Goal: Transaction & Acquisition: Purchase product/service

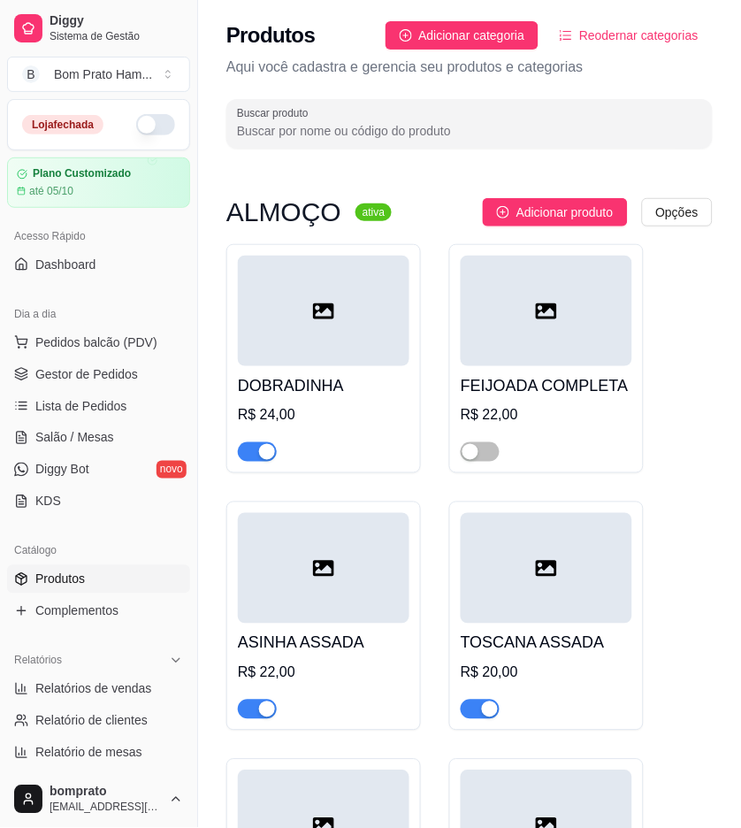
click at [146, 115] on button "button" at bounding box center [155, 124] width 39 height 21
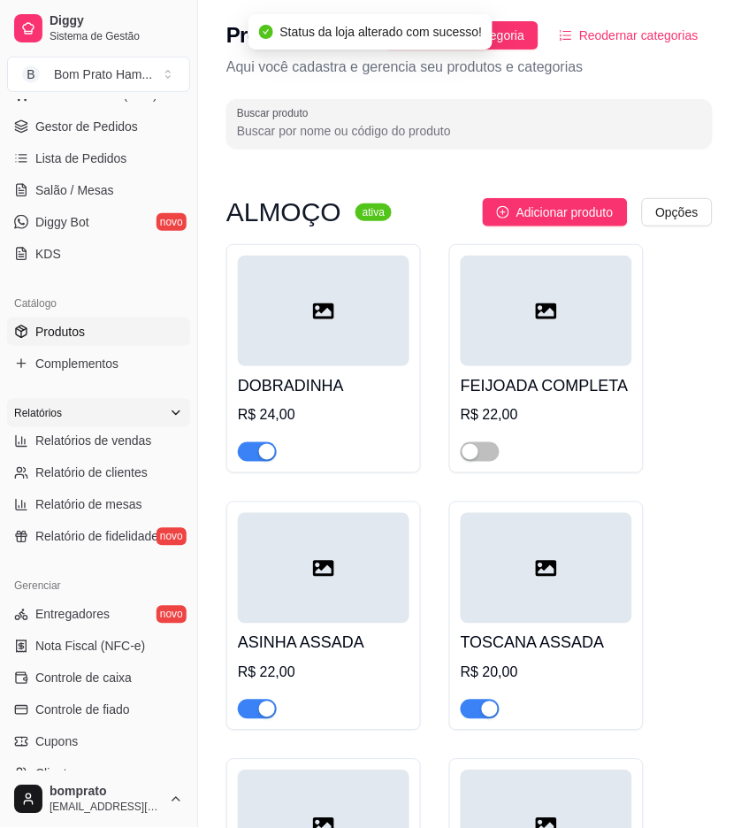
scroll to position [393, 0]
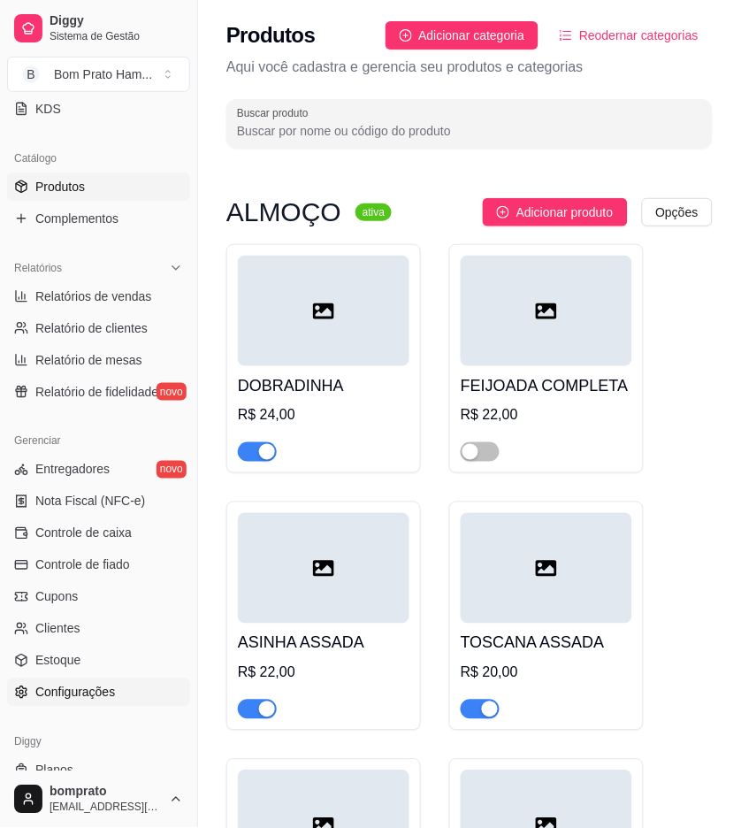
click at [111, 701] on link "Configurações" at bounding box center [98, 692] width 183 height 28
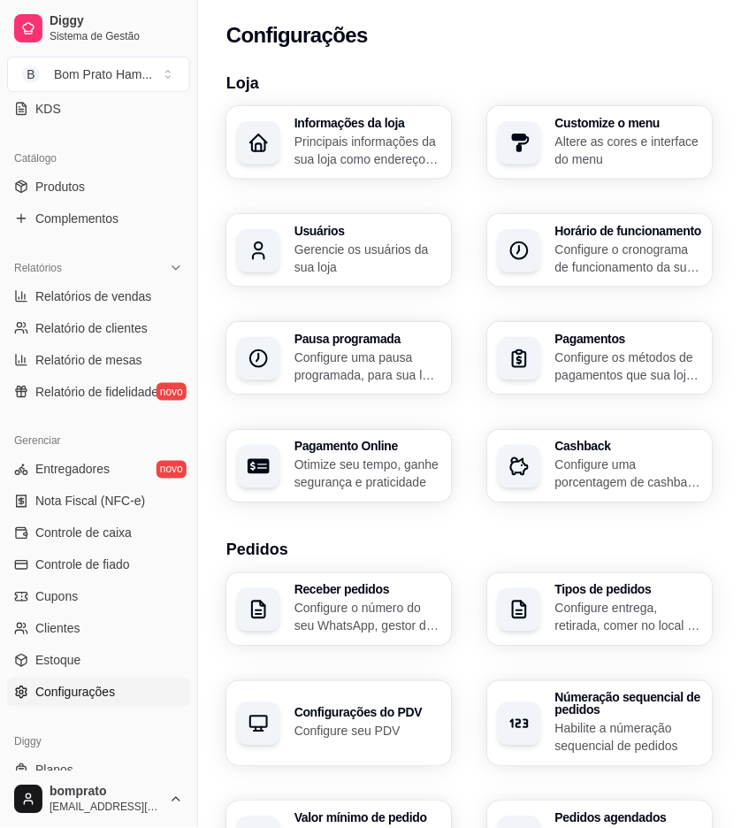
click at [605, 286] on div "Informações da loja Principais informações da sua loja como endereço, nome e ma…" at bounding box center [469, 304] width 486 height 396
click at [603, 268] on p "Configure o cronograma de funcionamento da sua loja" at bounding box center [628, 258] width 142 height 34
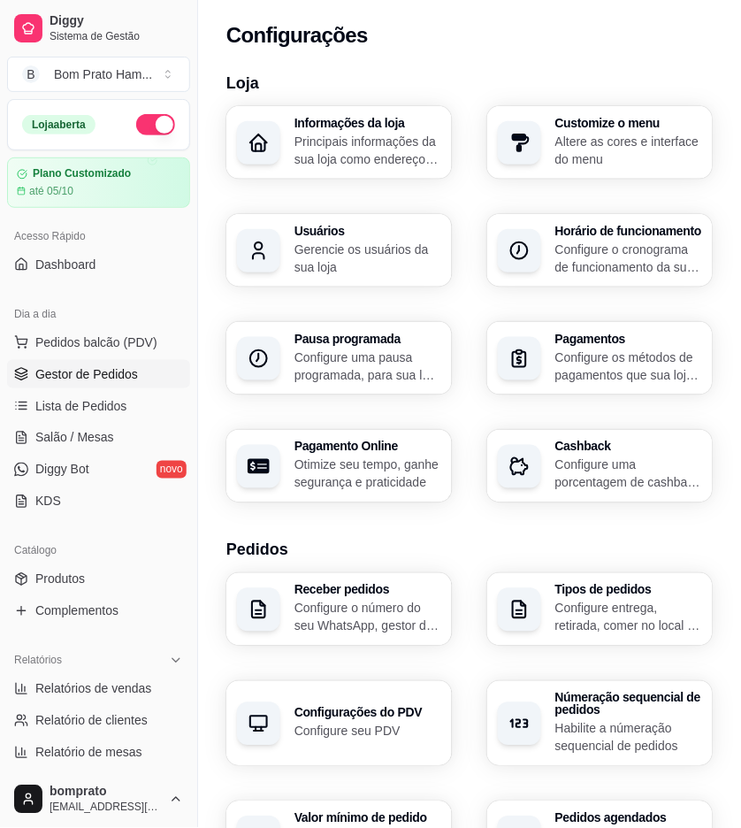
click at [39, 381] on span "Gestor de Pedidos" at bounding box center [86, 374] width 103 height 18
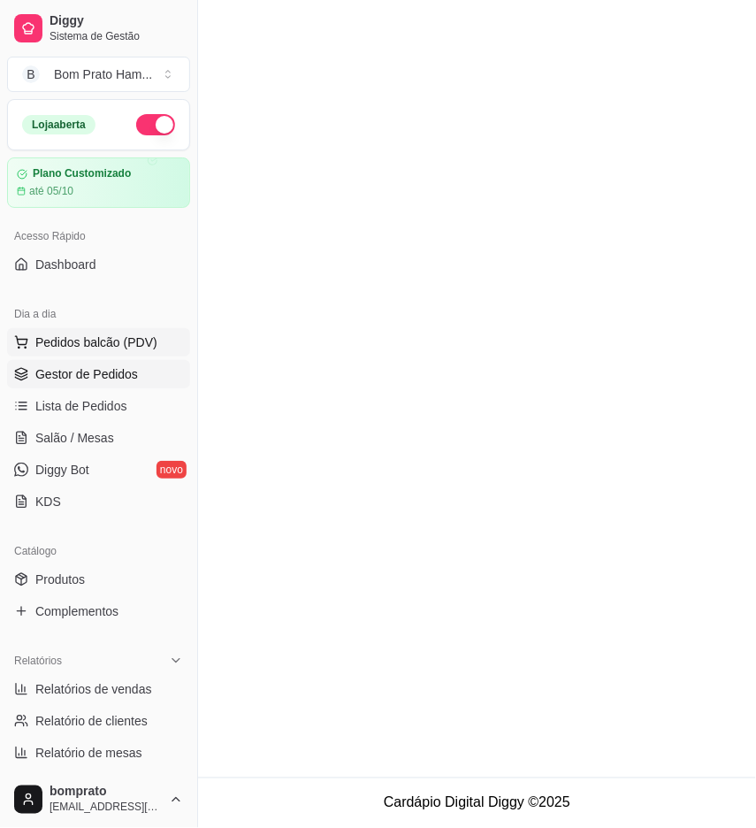
click at [73, 339] on span "Pedidos balcão (PDV)" at bounding box center [96, 342] width 122 height 18
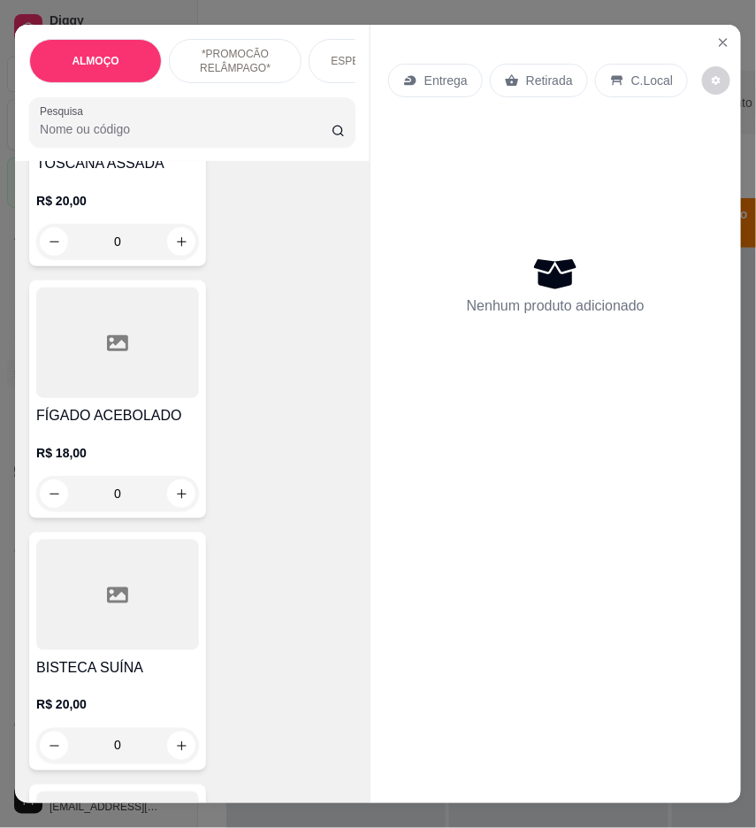
scroll to position [884, 0]
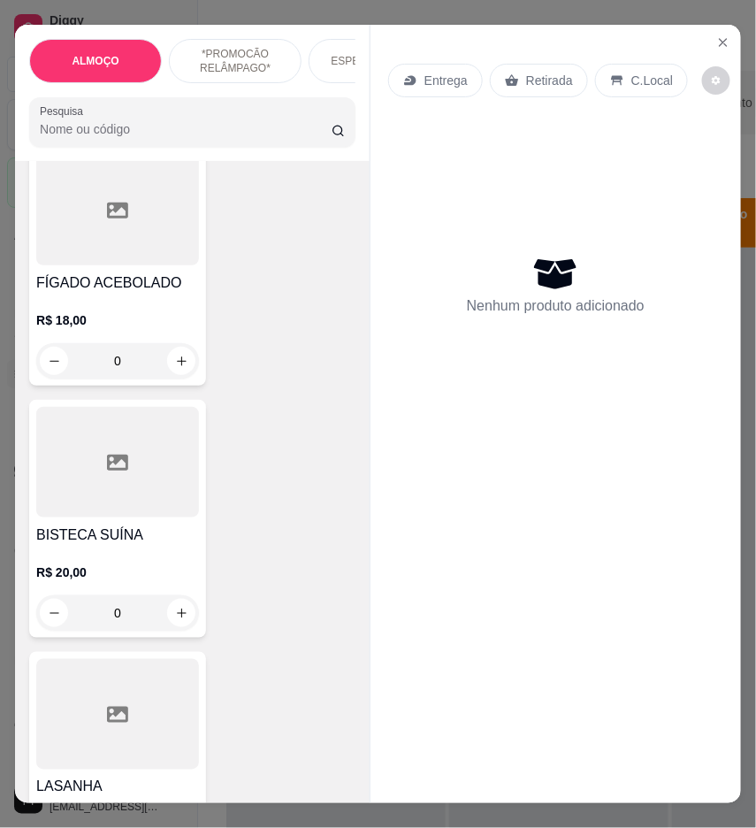
click at [142, 319] on p "R$ 18,00" at bounding box center [117, 320] width 163 height 18
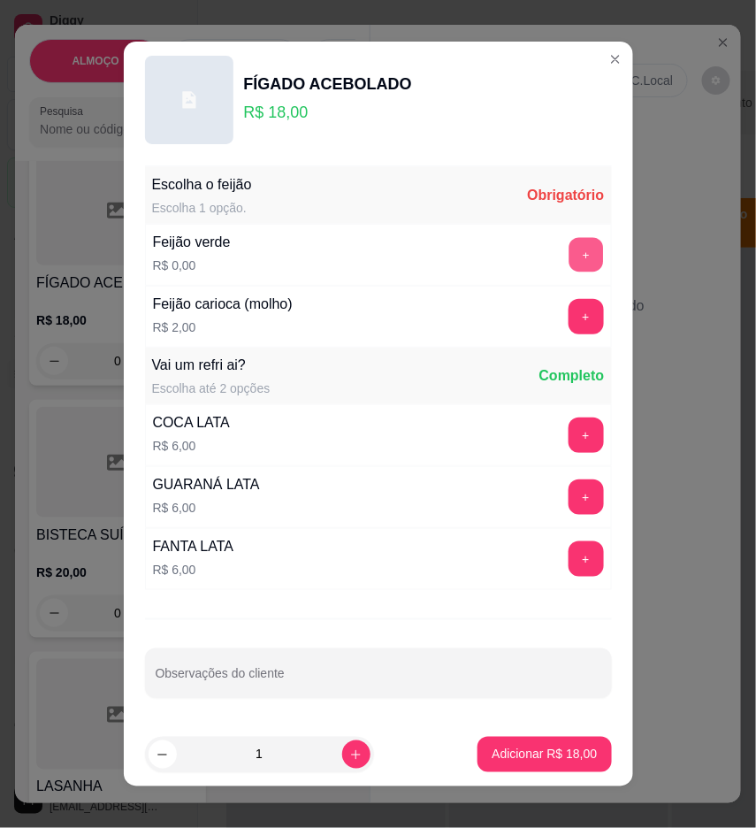
click at [569, 246] on button "+" at bounding box center [586, 255] width 34 height 34
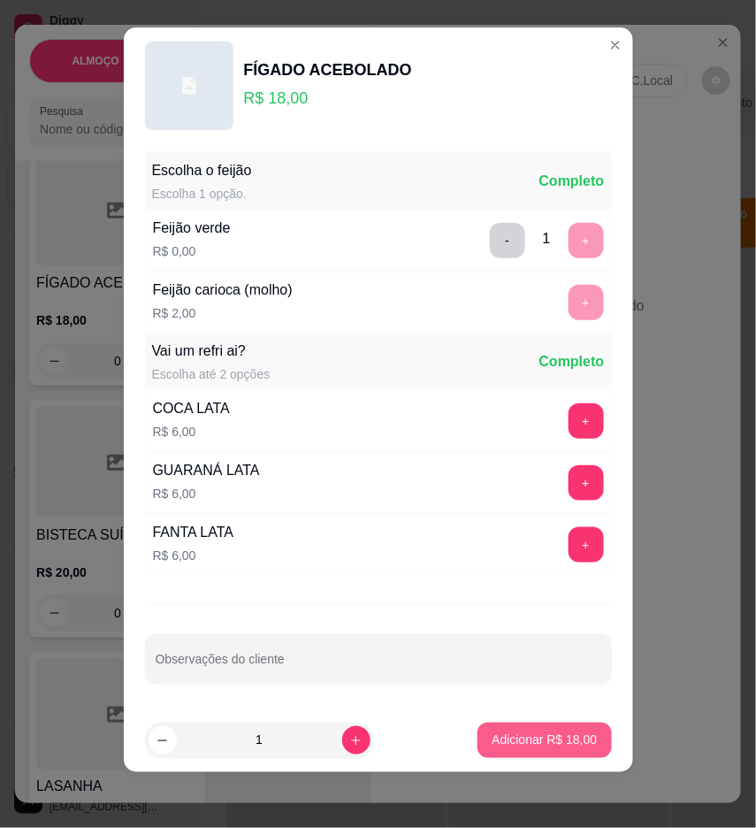
click at [538, 736] on p "Adicionar R$ 18,00" at bounding box center [544, 740] width 105 height 18
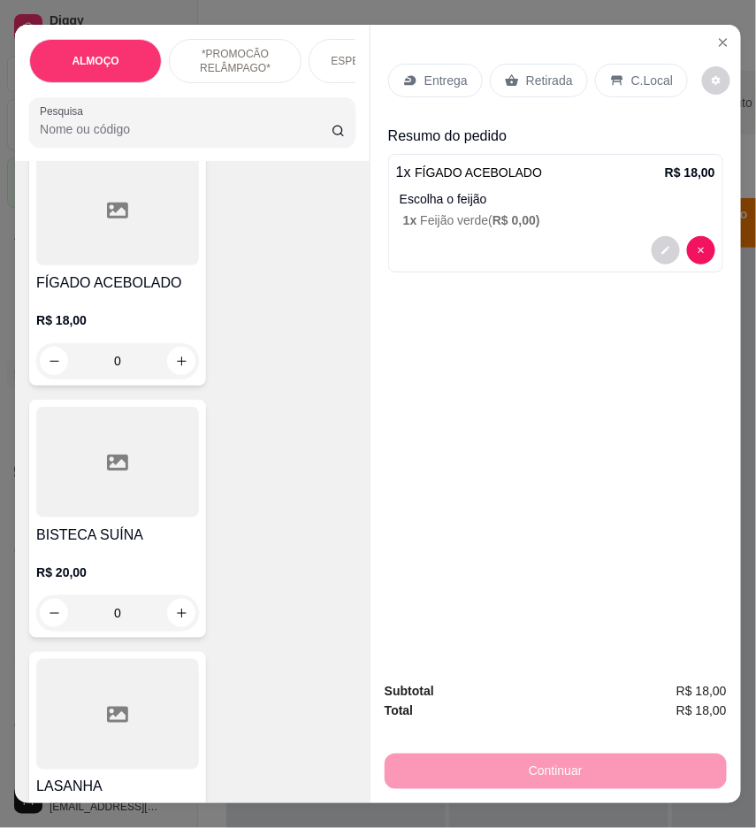
click at [438, 74] on p "Entrega" at bounding box center [445, 81] width 43 height 18
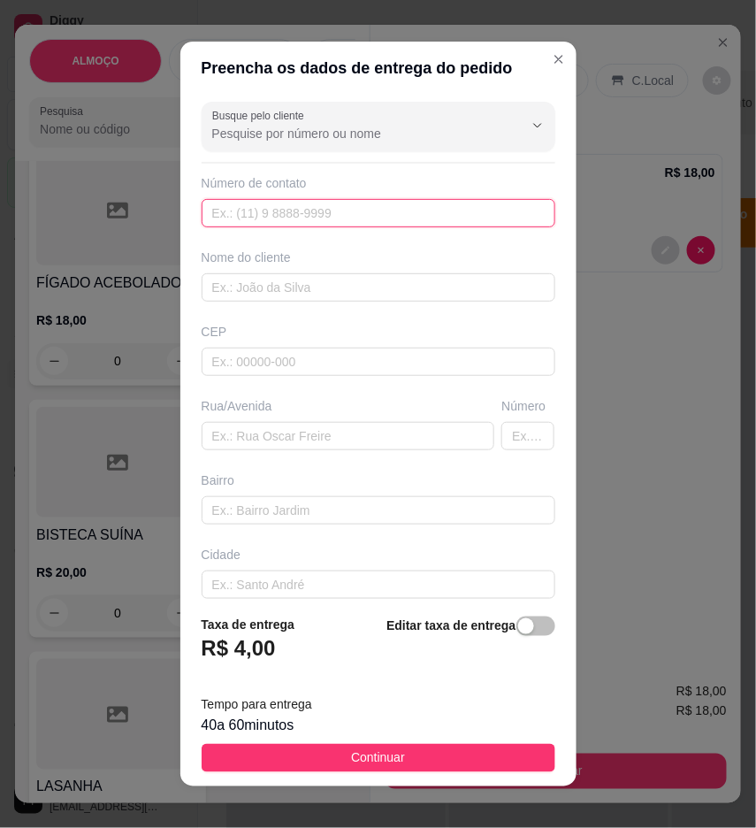
paste input "[PHONE_NUMBER]"
type input "[PHONE_NUMBER]"
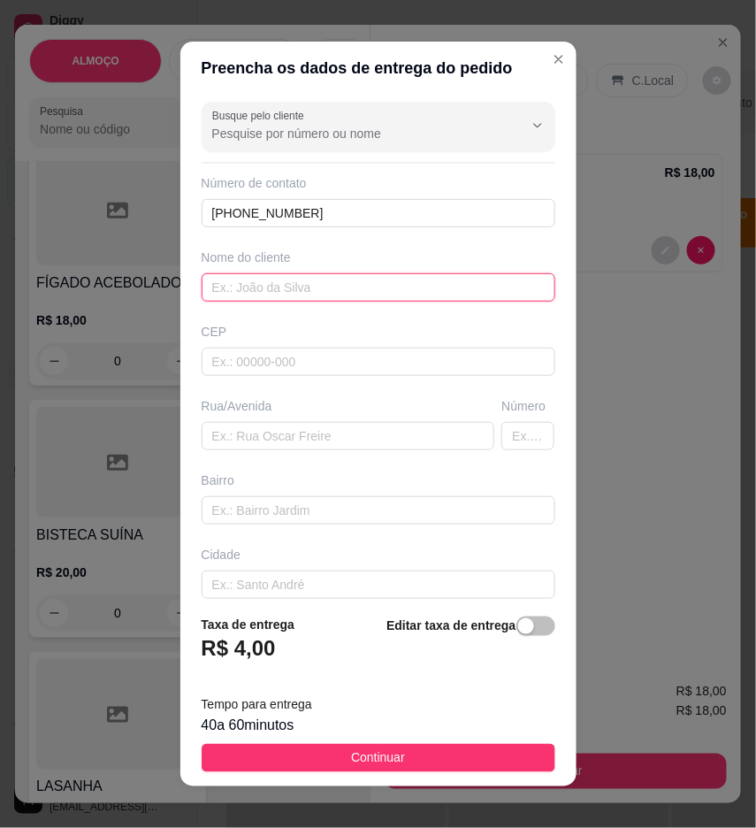
paste input "[PERSON_NAME]"
type input "[PERSON_NAME]"
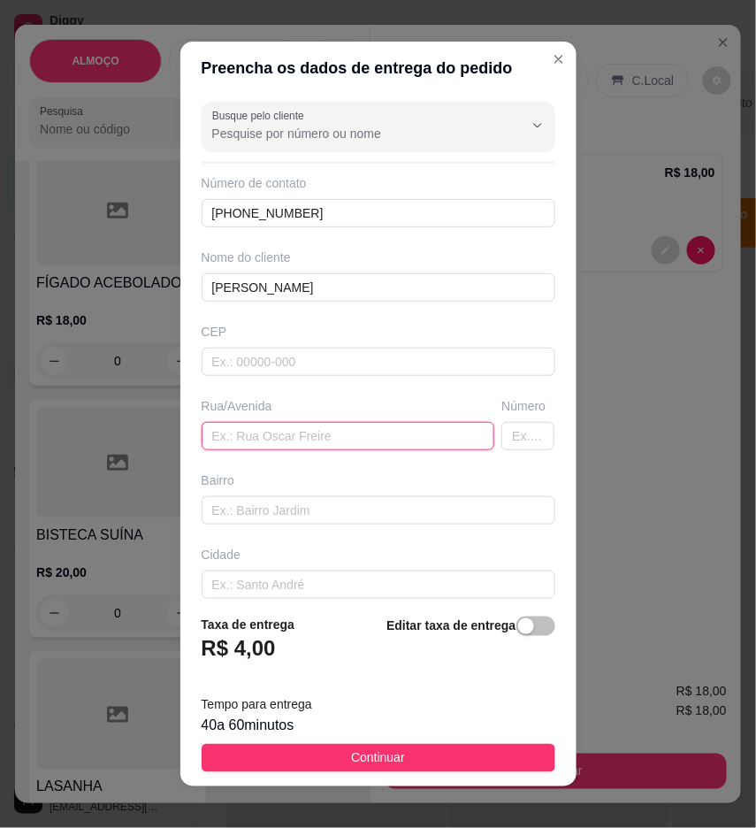
click at [306, 447] on input "text" at bounding box center [349, 436] width 294 height 28
drag, startPoint x: 474, startPoint y: 761, endPoint x: 555, endPoint y: 546, distance: 230.6
click at [474, 760] on button "Continuar" at bounding box center [379, 758] width 354 height 28
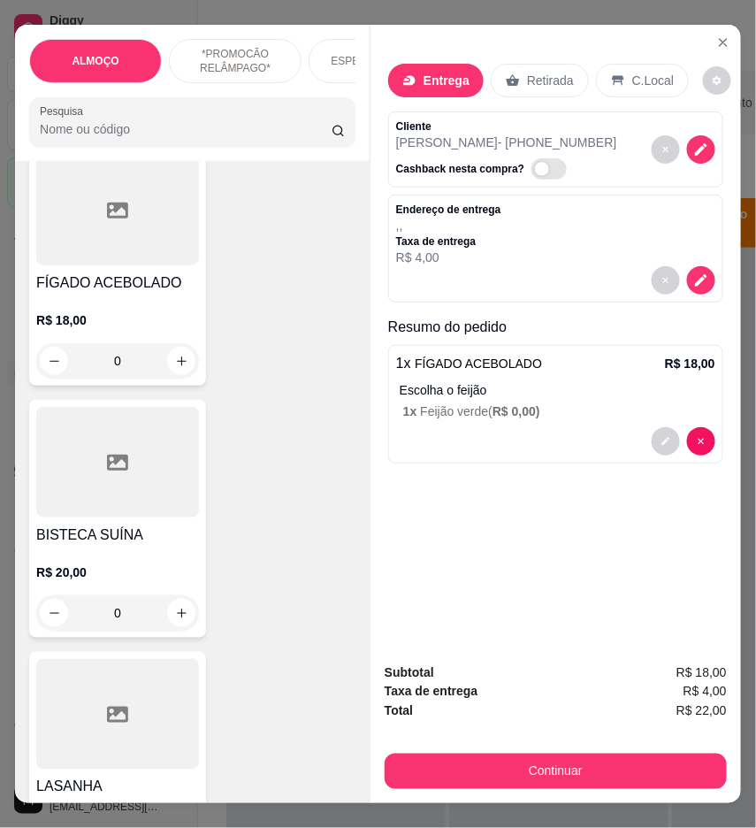
click at [204, 131] on input "Pesquisa" at bounding box center [186, 129] width 292 height 18
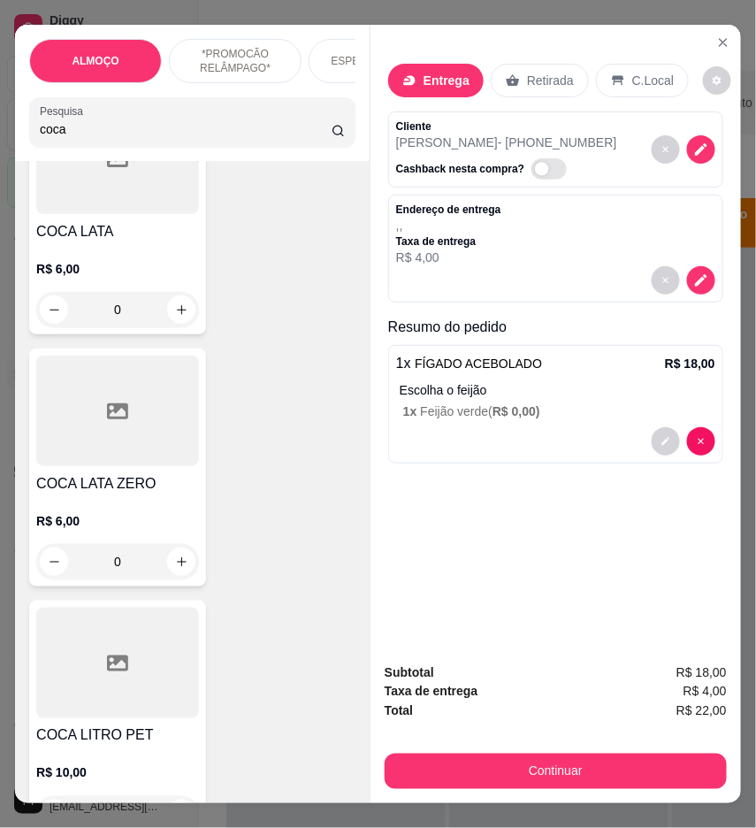
scroll to position [393, 0]
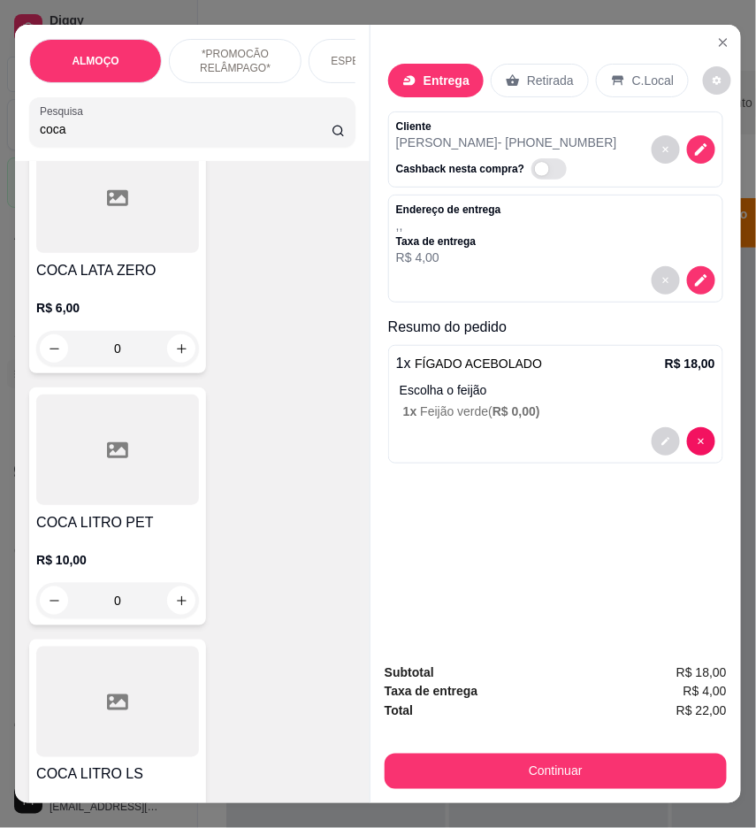
type input "coca"
click at [77, 480] on div at bounding box center [117, 449] width 163 height 111
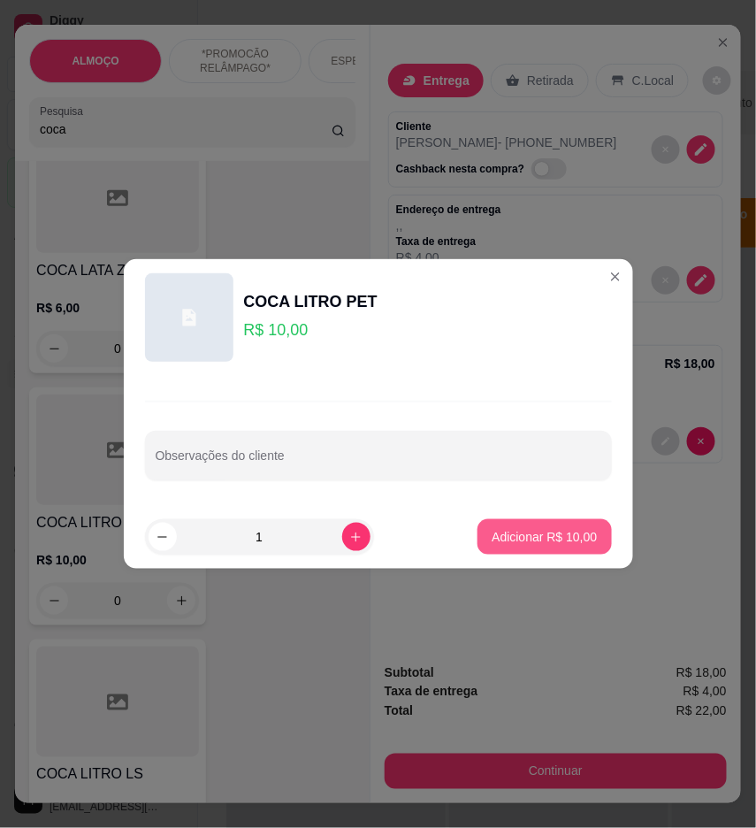
click at [536, 546] on button "Adicionar R$ 10,00" at bounding box center [544, 536] width 134 height 35
type input "1"
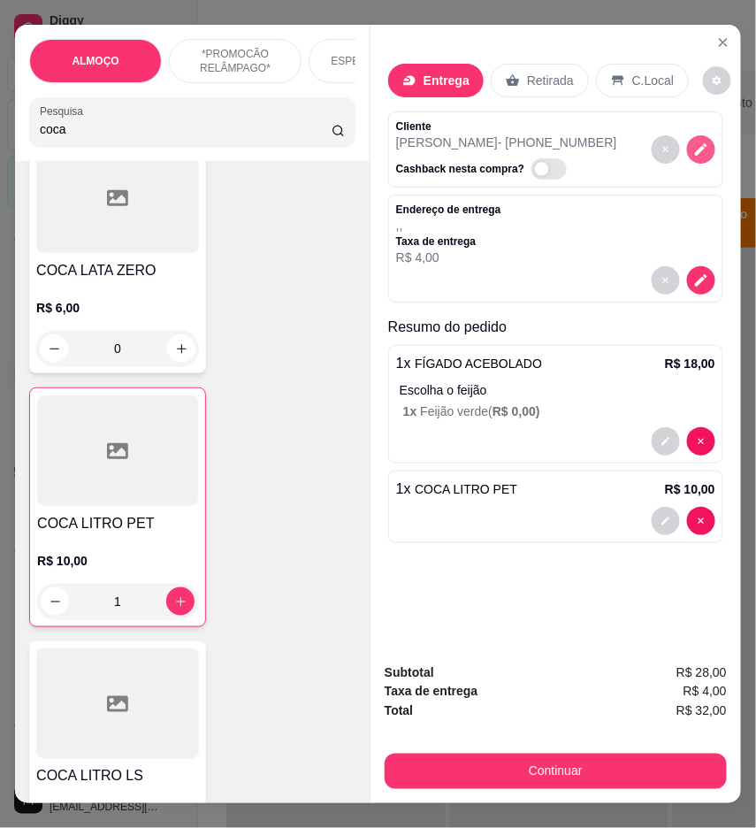
click at [693, 141] on icon "decrease-product-quantity" at bounding box center [701, 149] width 16 height 16
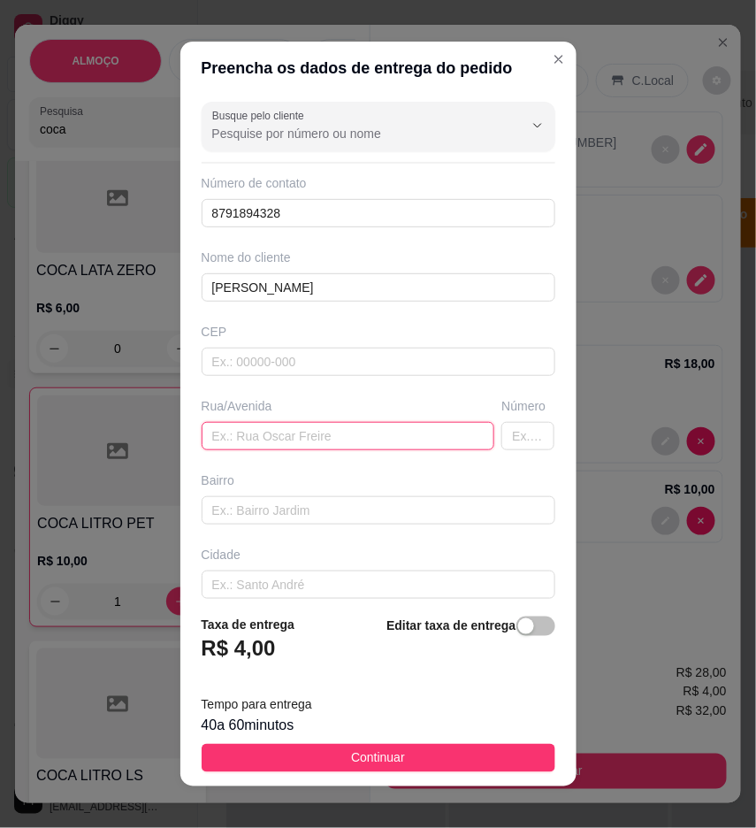
paste input "Rua do avistao, mesmo local que funciona o cantinho da costura."
type input "Rua do avistao, mesmo local que funciona o cantinho da costura."
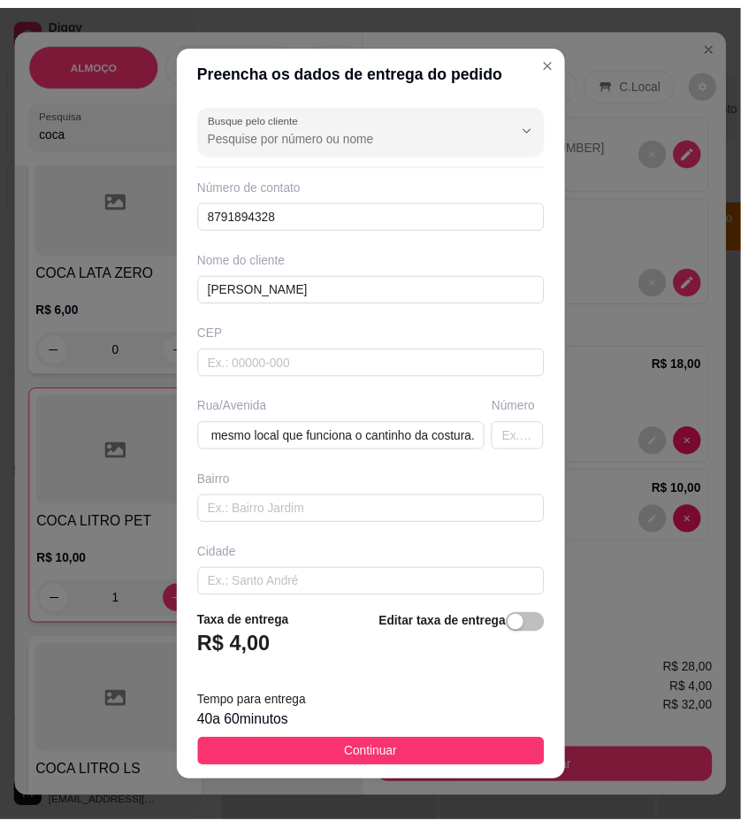
scroll to position [0, 0]
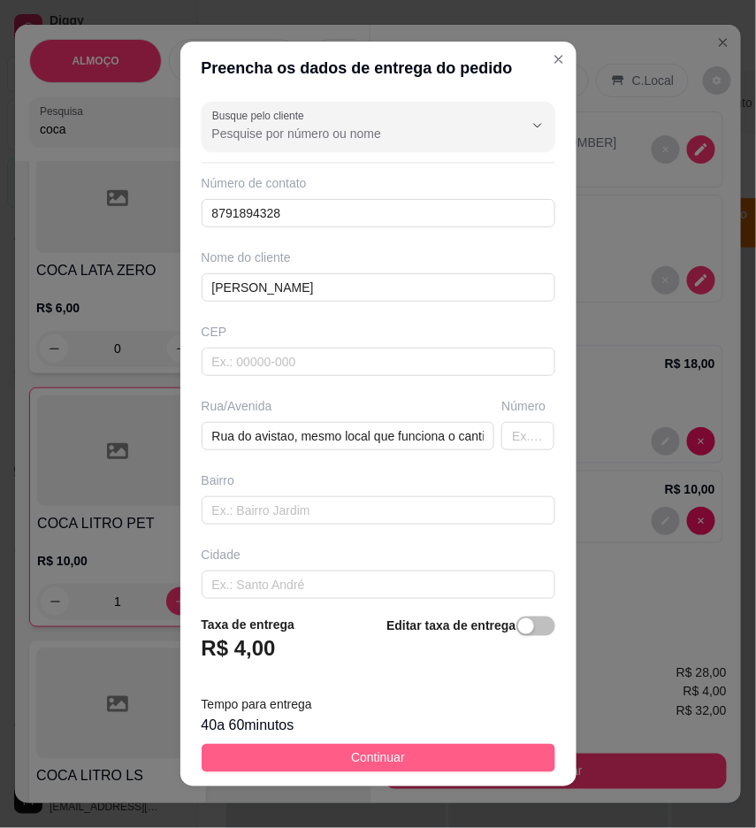
click at [425, 759] on button "Continuar" at bounding box center [379, 758] width 354 height 28
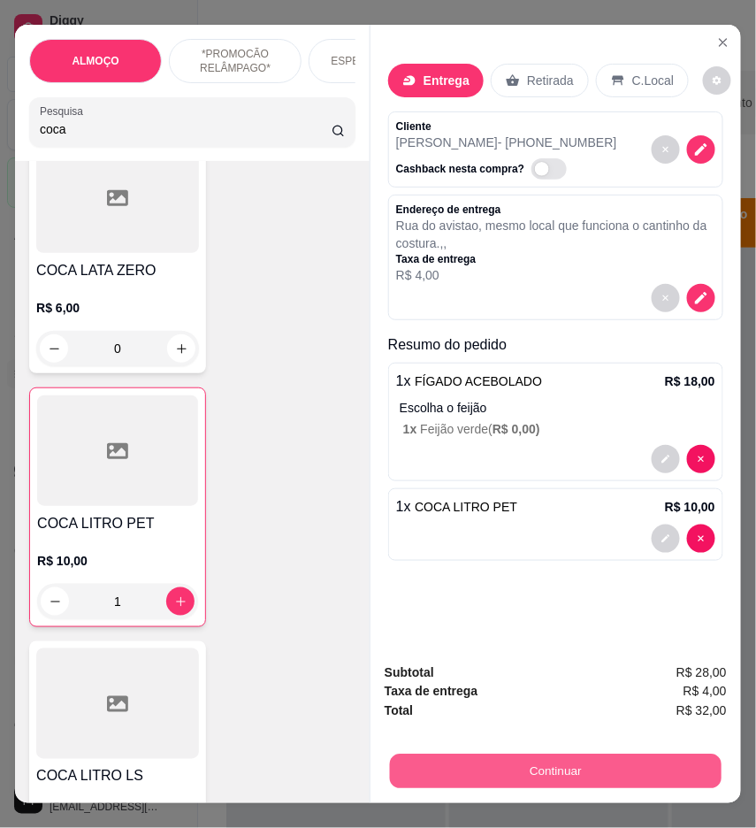
click at [603, 756] on button "Continuar" at bounding box center [556, 771] width 332 height 34
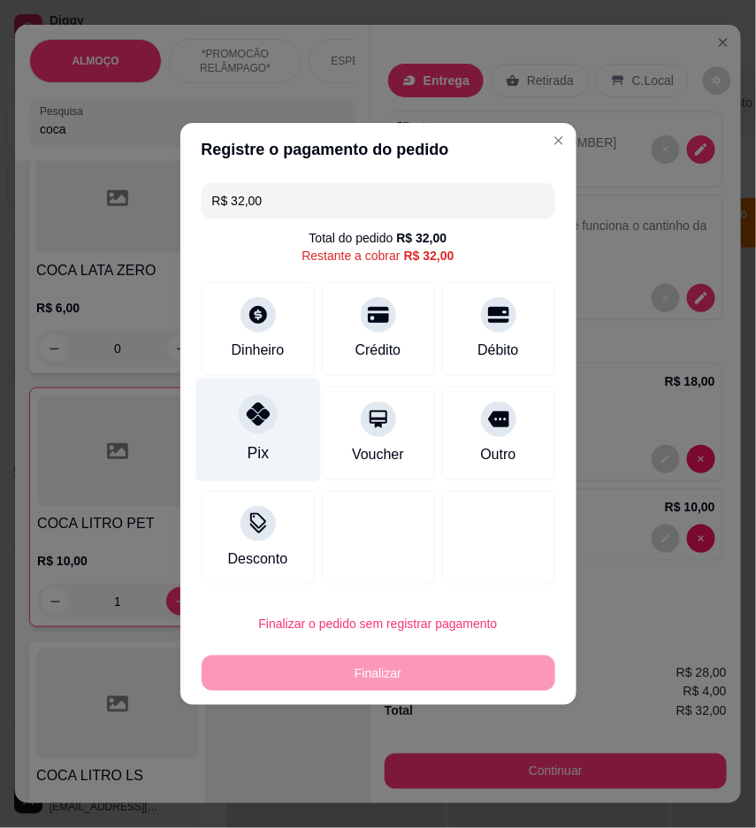
click at [266, 440] on div "Pix" at bounding box center [257, 429] width 125 height 103
type input "R$ 0,00"
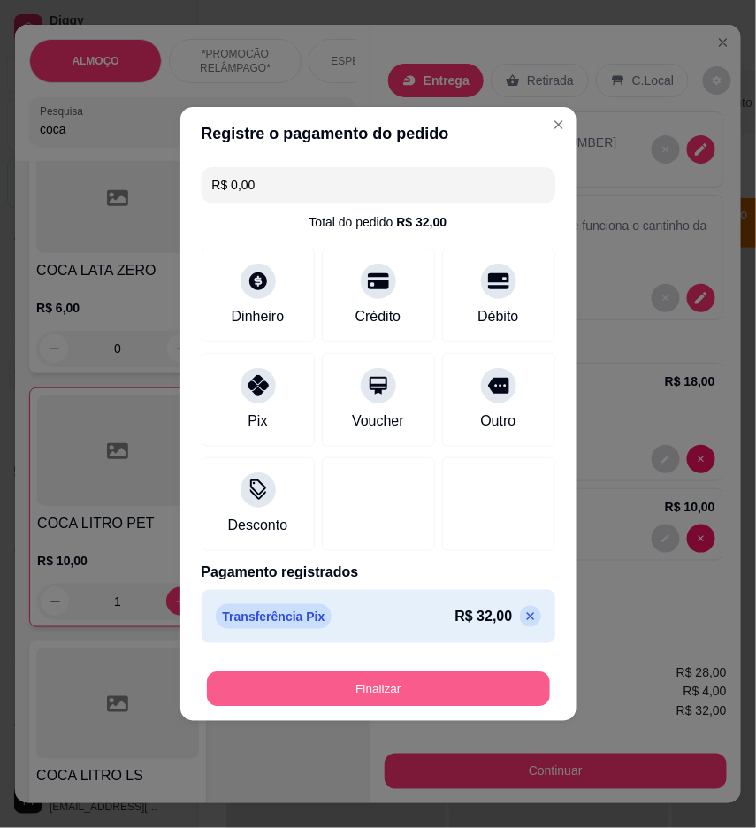
click at [447, 690] on button "Finalizar" at bounding box center [378, 689] width 343 height 34
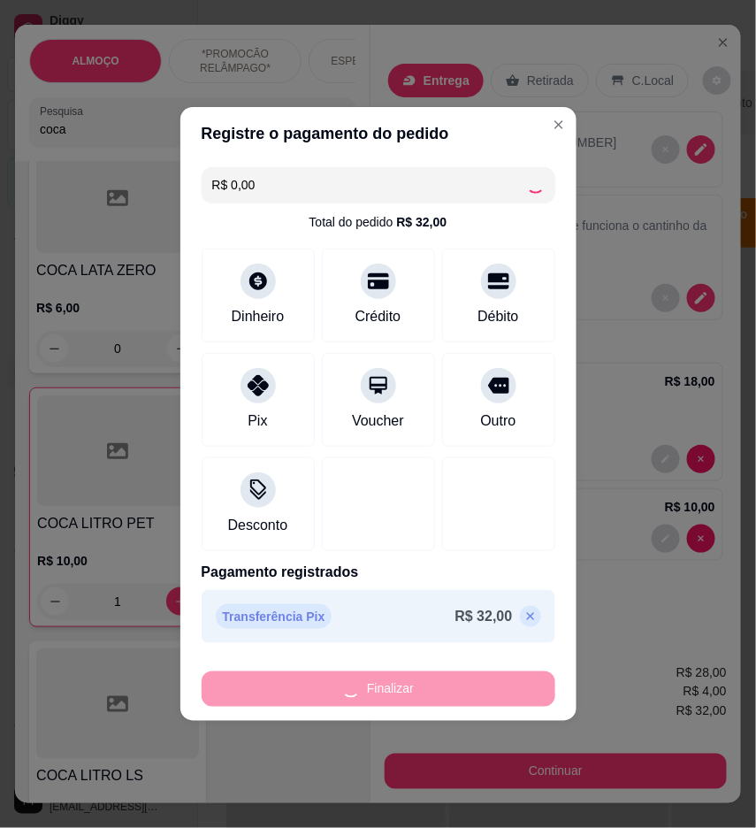
type input "0"
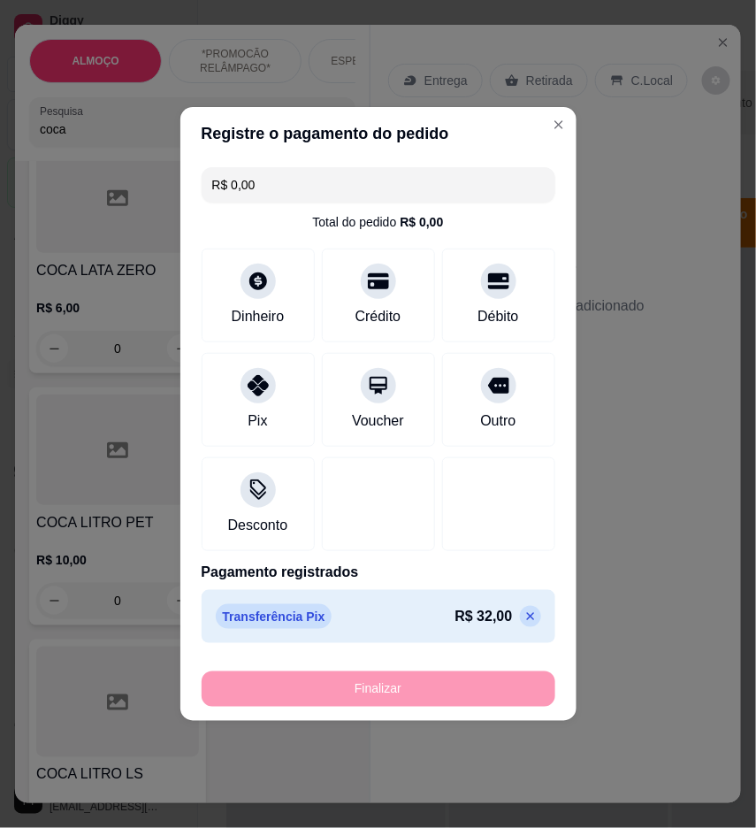
type input "-R$ 32,00"
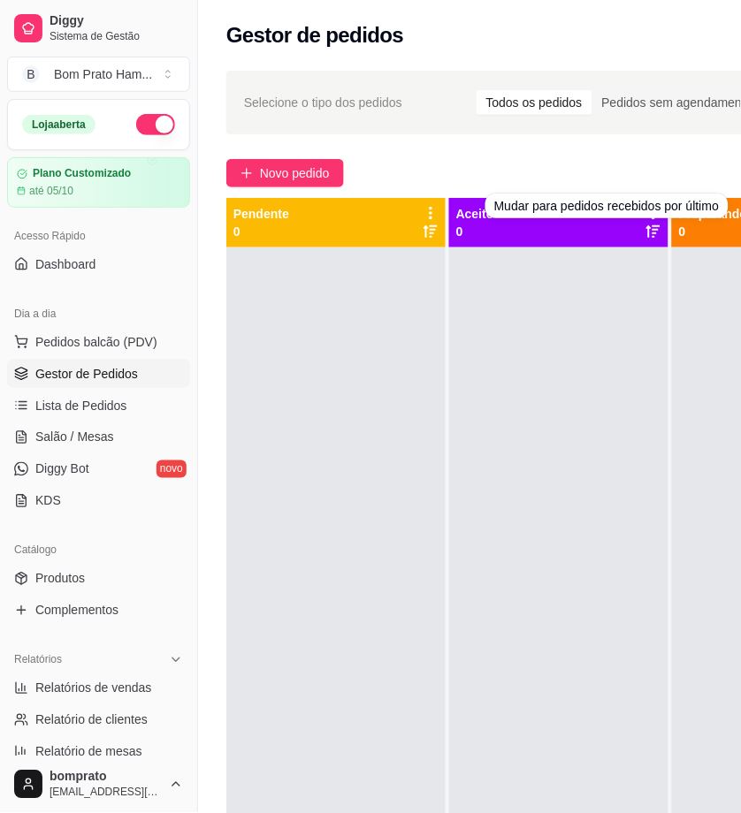
click at [665, 164] on div "Novo pedido" at bounding box center [568, 173] width 684 height 28
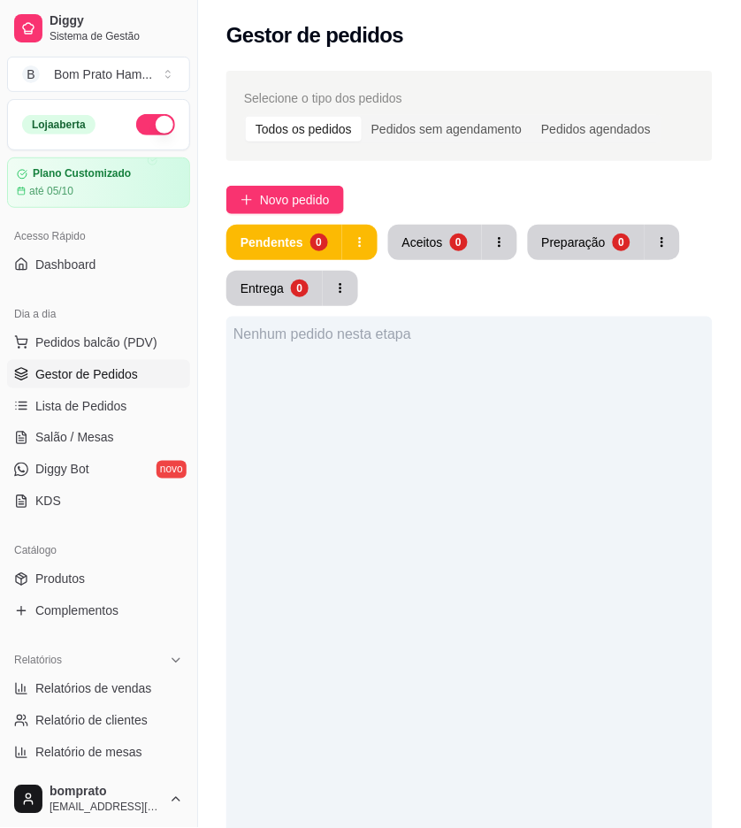
click at [579, 370] on div "Nenhum pedido nesta etapa" at bounding box center [469, 731] width 486 height 828
